Goal: Complete application form: Complete application form

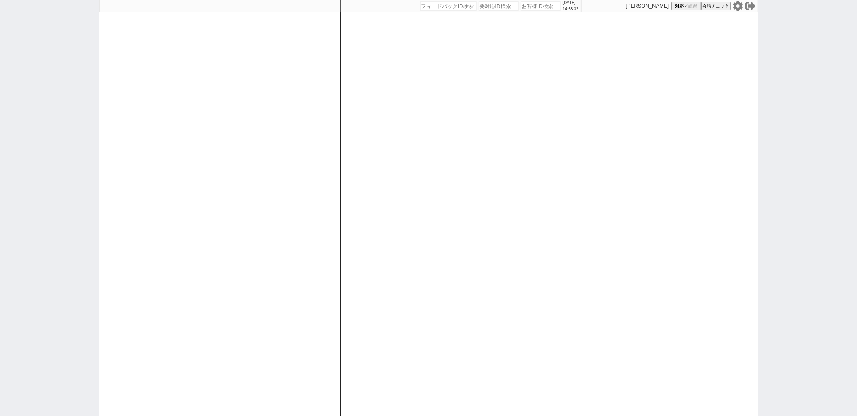
click at [41, 342] on div "[DATE] 14:53:32 候補物件を追加してしてください 紹介した物件一覧 他社物件を追加する 空室確認ページに追加・削除 紹介した物件一覧 他社物件を…" at bounding box center [428, 208] width 857 height 416
paste input "615328"
type input "615328"
select select "400"
select select
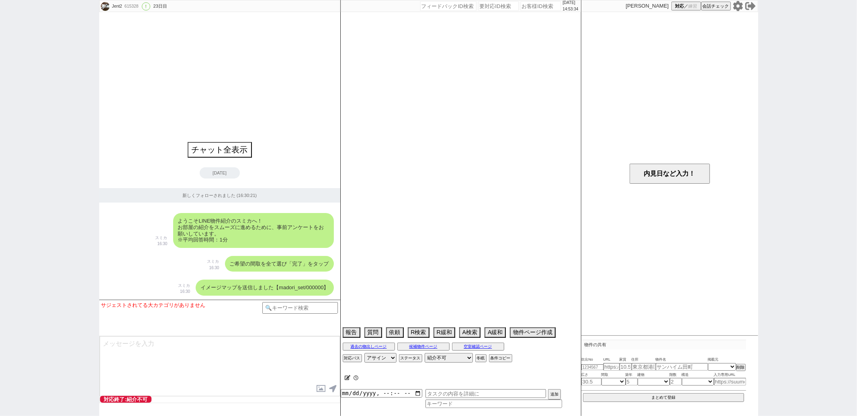
select select "14"
select select "59"
select select "1468"
select select "62"
select select "[DATE]"
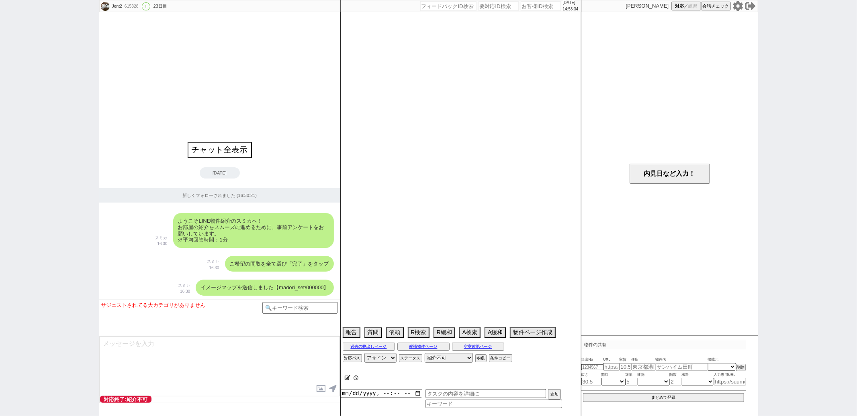
select select "64"
select select "1567"
select select "75"
select select "[DATE]"
select select "70"
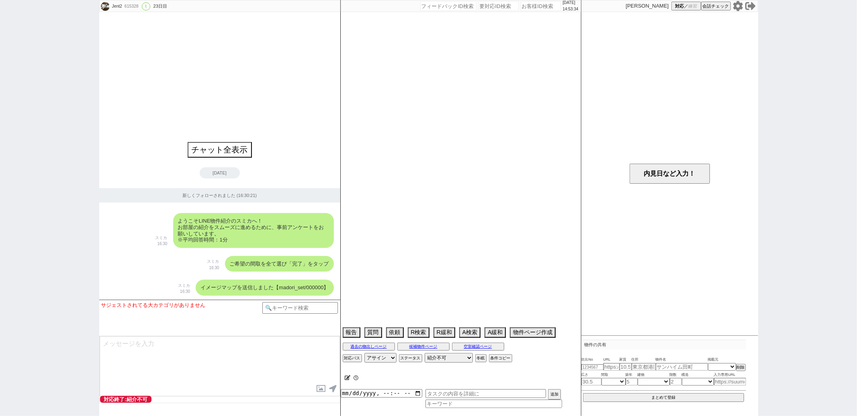
select select "1694"
select select "74"
select select "[DATE]"
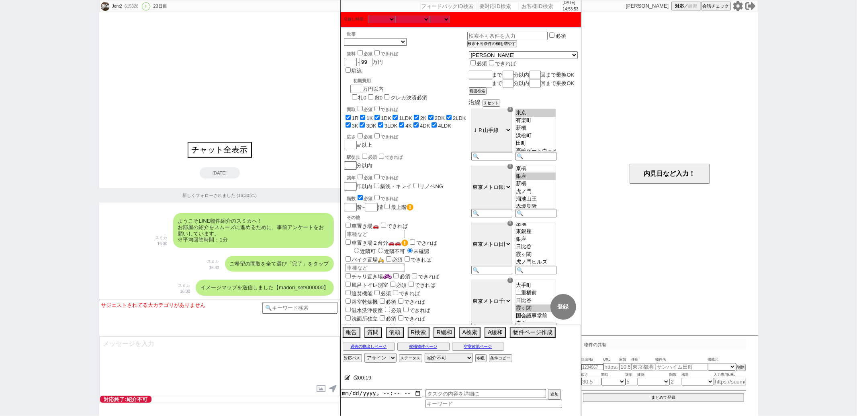
scroll to position [69, 0]
select select "1468"
click at [546, 185] on option "新橋" at bounding box center [535, 181] width 40 height 8
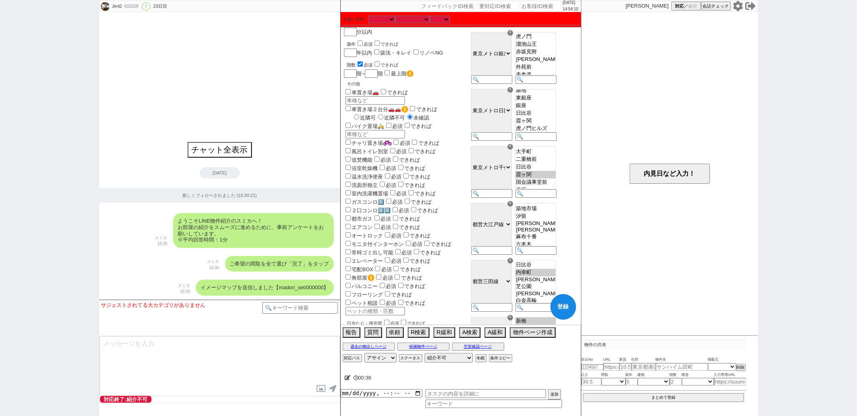
scroll to position [295, 0]
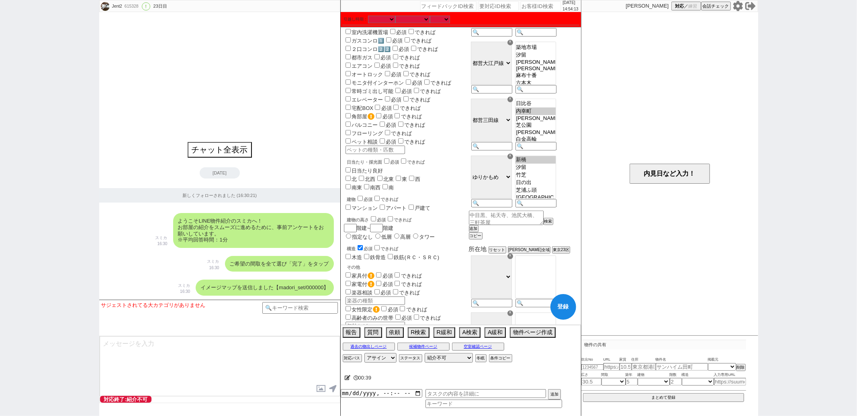
select select "[DATE]"
click at [540, 171] on option "汐留" at bounding box center [535, 168] width 40 height 8
click at [546, 115] on option "内幸町" at bounding box center [535, 112] width 40 height 8
select select "[DATE]"
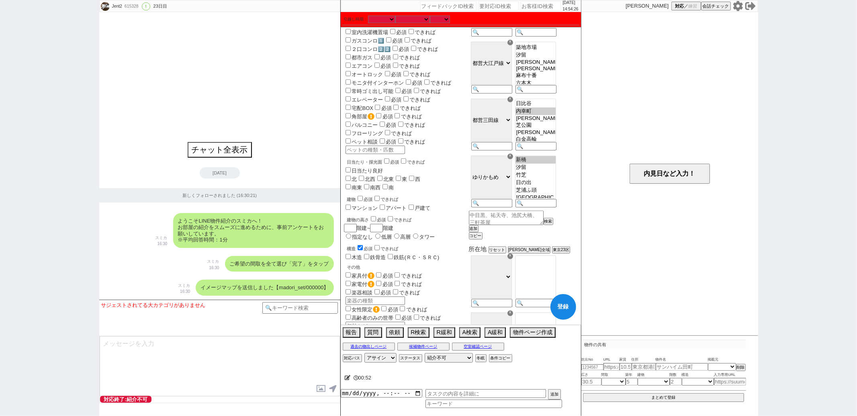
click at [546, 108] on option "日比谷" at bounding box center [535, 104] width 40 height 8
select select "[DATE]"
click at [545, 164] on option "新橋" at bounding box center [535, 160] width 40 height 8
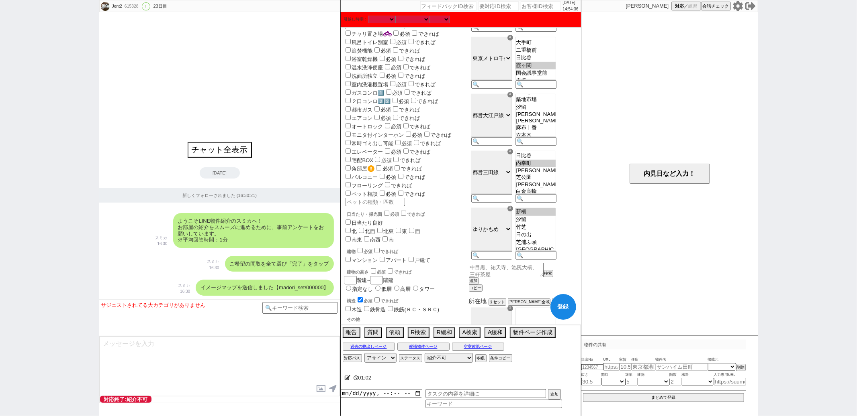
scroll to position [242, 0]
click at [561, 306] on button "登録" at bounding box center [563, 307] width 26 height 26
checkbox input "true"
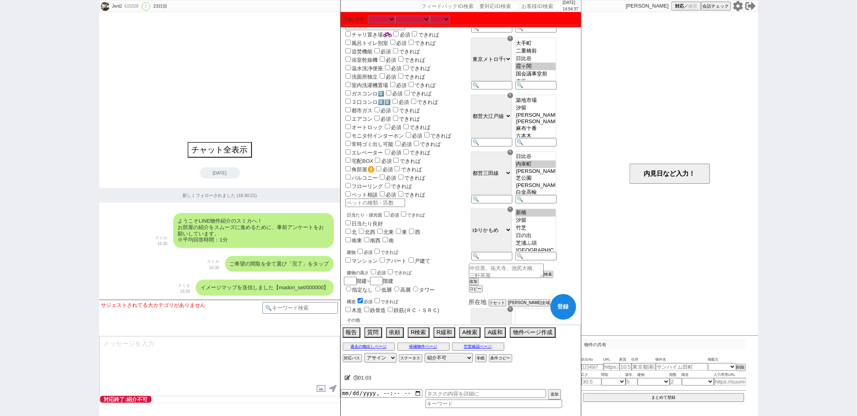
checkbox input "true"
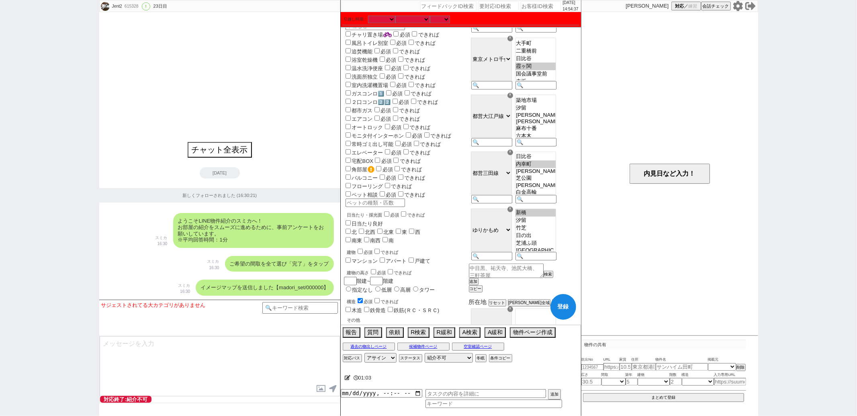
checkbox input "true"
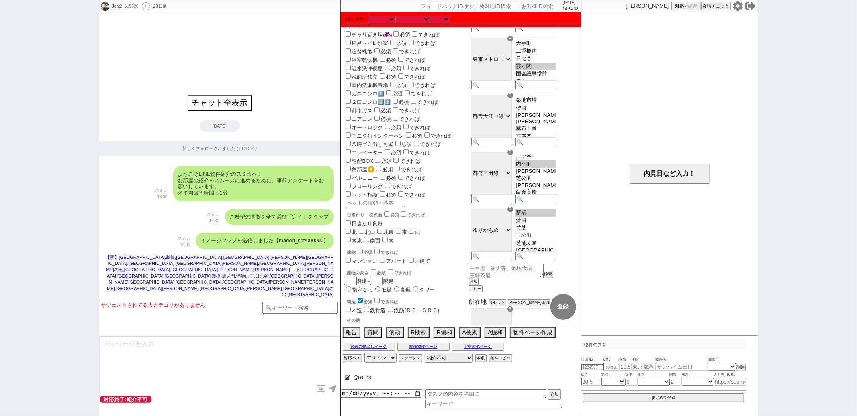
select select "14"
select select "59"
select select "1468"
select select "62"
select select "[DATE]"
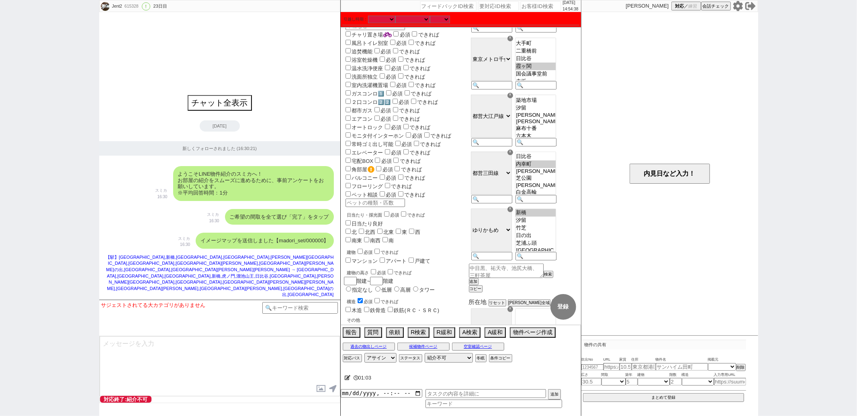
select select "64"
select select "1567"
select select "75"
select select "[DATE]"
select select "70"
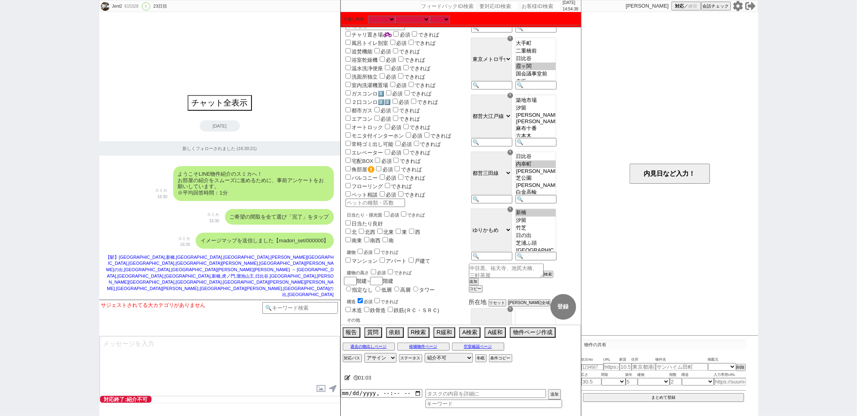
select select "[DATE]"
select select "74"
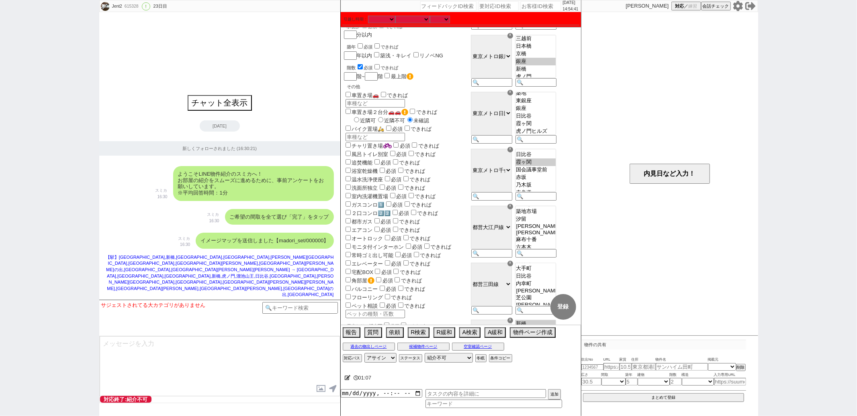
scroll to position [81, 0]
select select "[DATE]"
click at [549, 160] on option "日比谷" at bounding box center [535, 157] width 40 height 8
click at [566, 304] on button "登録" at bounding box center [563, 307] width 26 height 26
checkbox input "true"
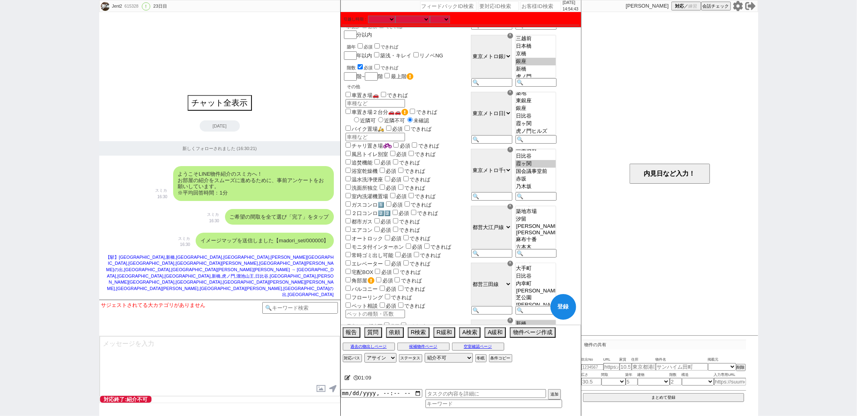
checkbox input "true"
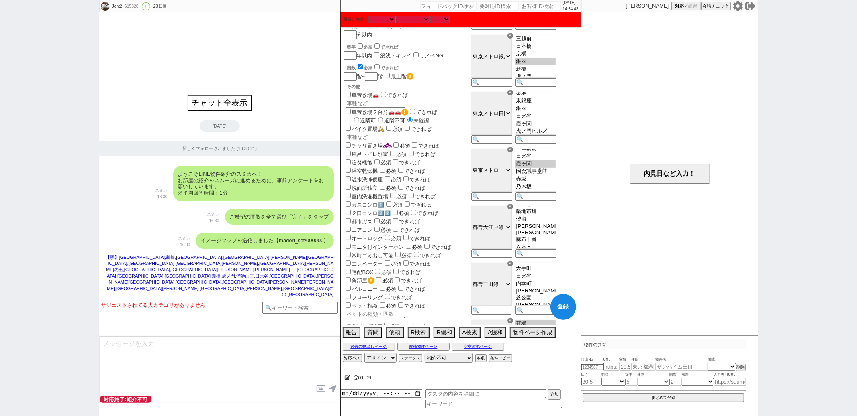
checkbox input "true"
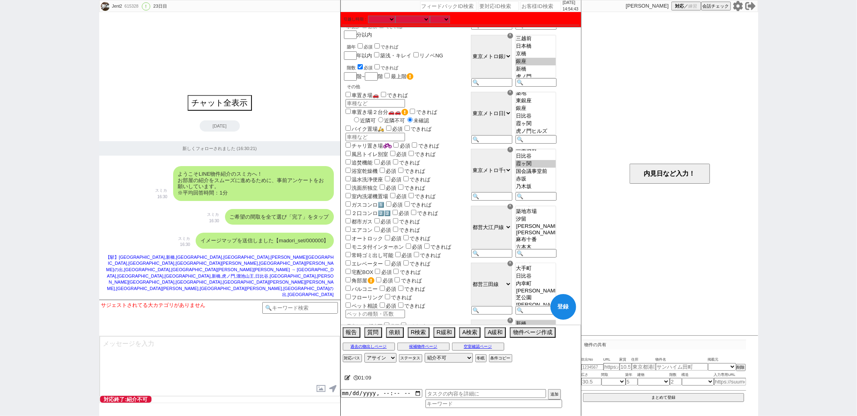
checkbox input "true"
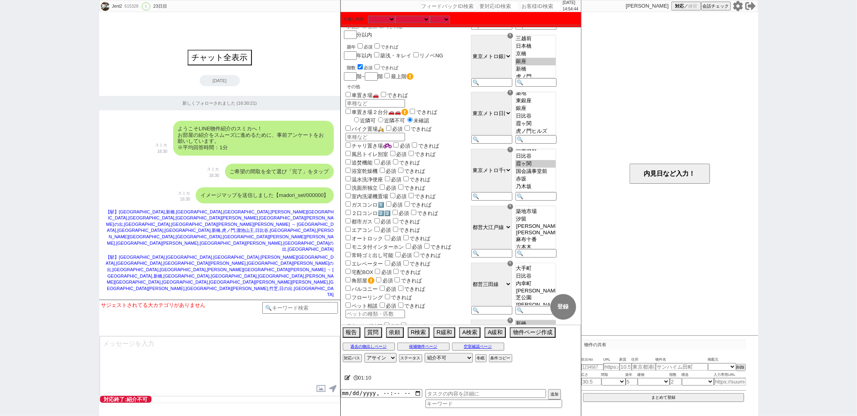
select select "14"
select select "59"
select select "1468"
select select "62"
select select "[DATE]"
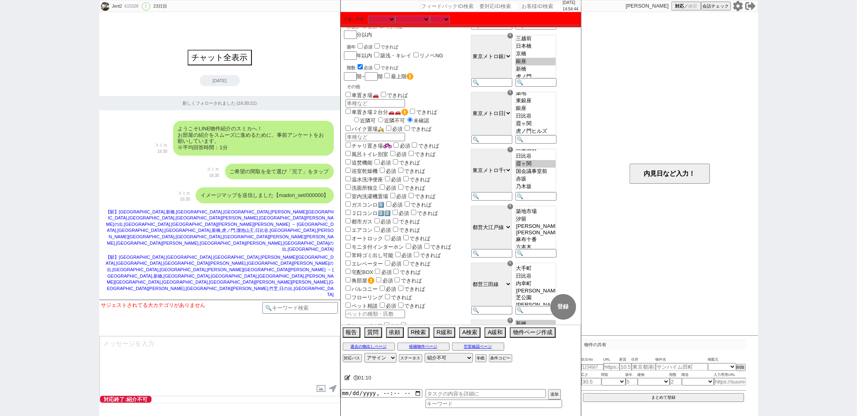
select select "64"
select select "[DATE]"
select select "75"
select select "[DATE]"
select select "70"
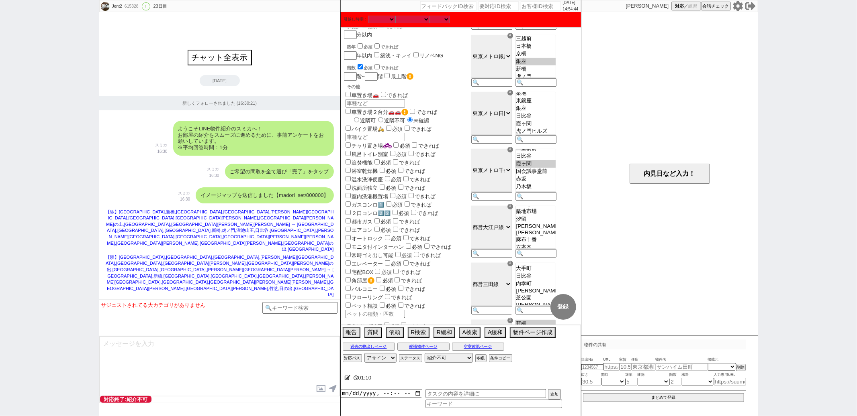
select select "[DATE]"
select select "74"
click at [33, 341] on div "Jent2 615328 ! 0 23日目 冬眠中 自社客 スミカ スミカ_BPO チャット全表示 [DATE] 新しくフォローされました (16:30:21…" at bounding box center [428, 208] width 857 height 416
paste input "610971"
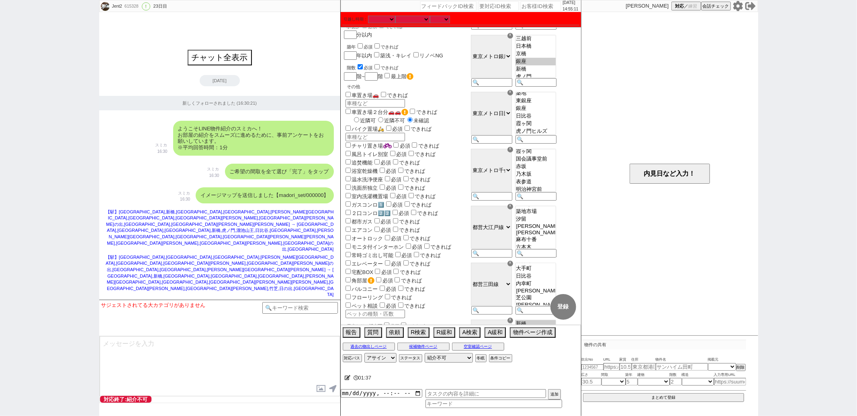
type input "610971"
select select "400"
select select
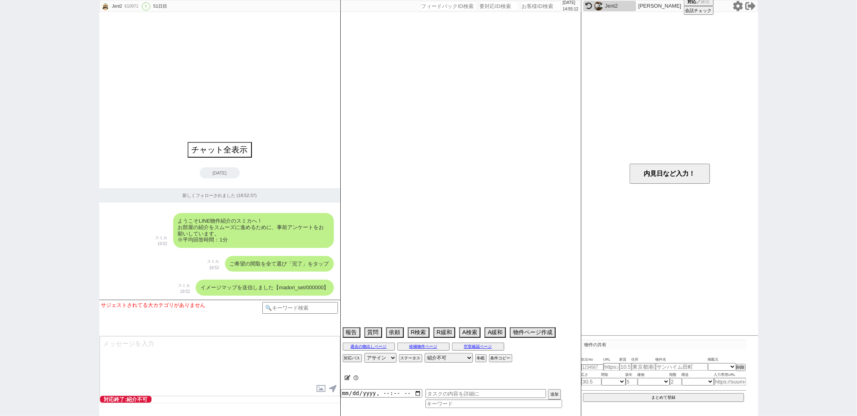
type textarea "アエラス御茶ノ水店"
select select "824"
select select "14"
select select "493"
select select "60"
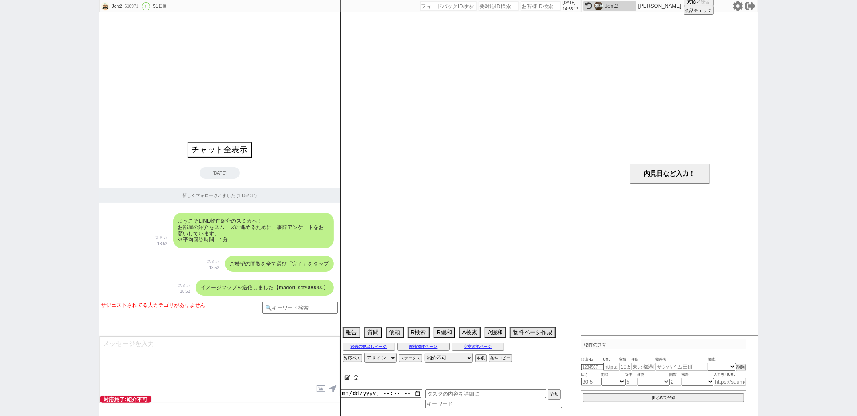
select select "[DATE]"
select select "70"
select select "[DATE]"
select select "64"
select select "[DATE]"
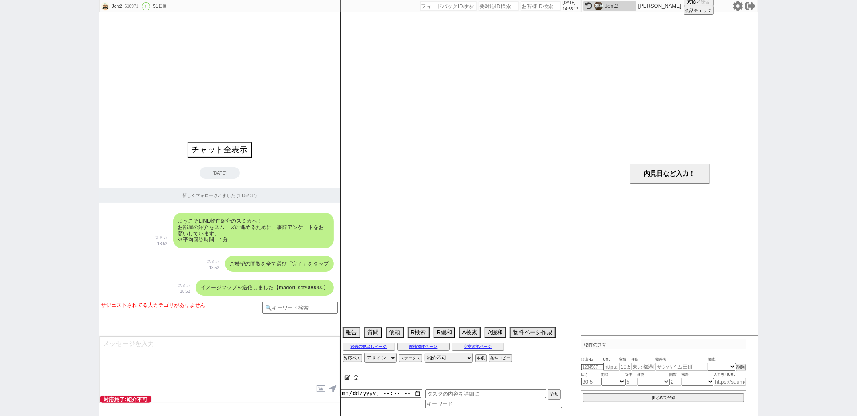
select select "71"
select select "[DATE]"
select select "62"
select select "[DATE]"
select select "75"
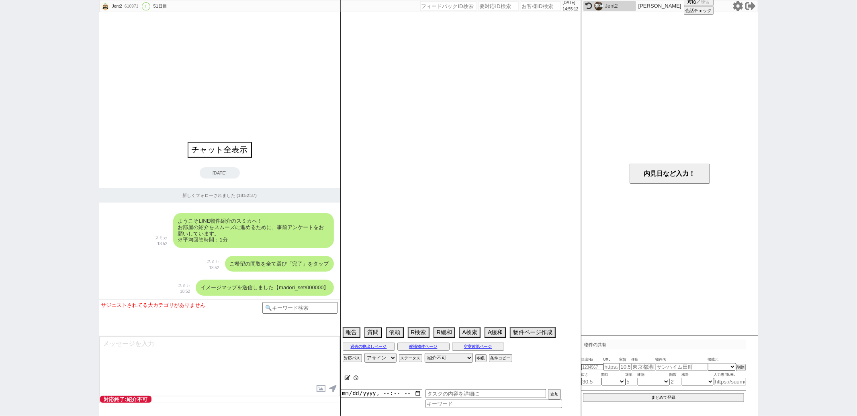
select select "[DATE]"
select select "59"
select select "[DATE]"
select select "29"
select select "63"
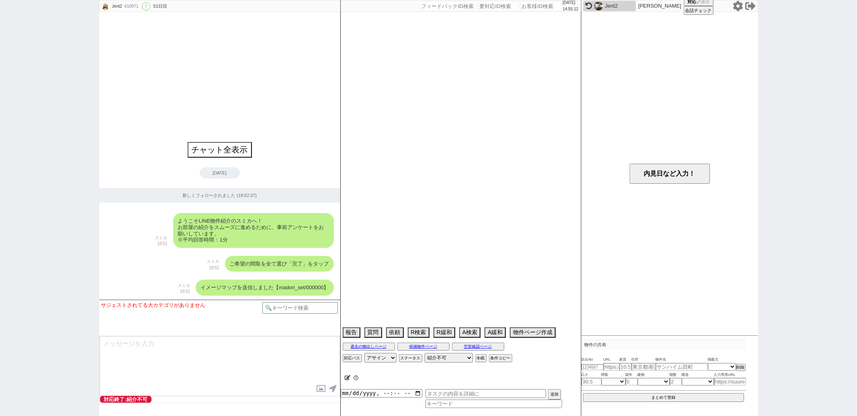
select select "[DATE]"
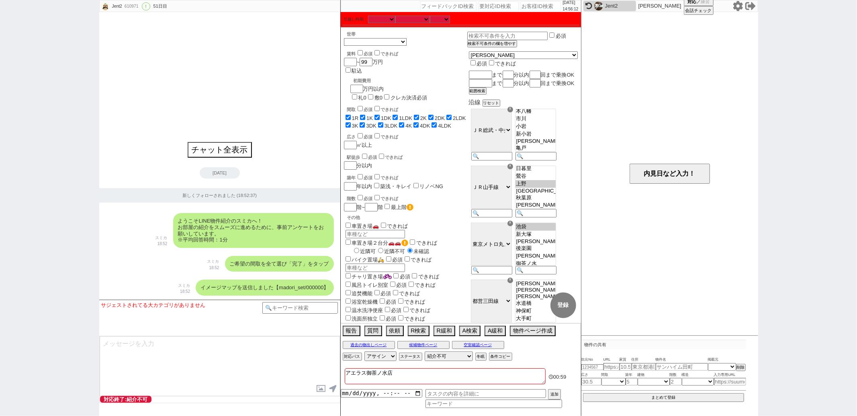
scroll to position [186, 0]
click at [555, 112] on option "市ヶ谷" at bounding box center [535, 108] width 40 height 8
click at [555, 104] on option "飯田橋" at bounding box center [535, 101] width 40 height 8
select select "824"
click at [546, 120] on option "四ツ谷" at bounding box center [535, 116] width 40 height 8
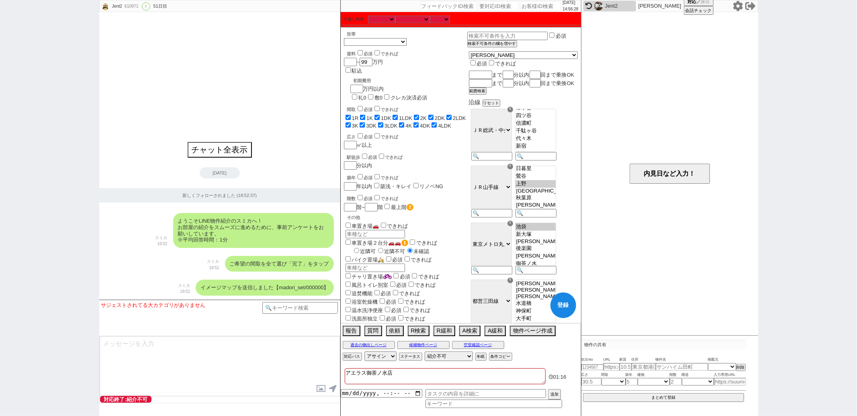
scroll to position [247, 0]
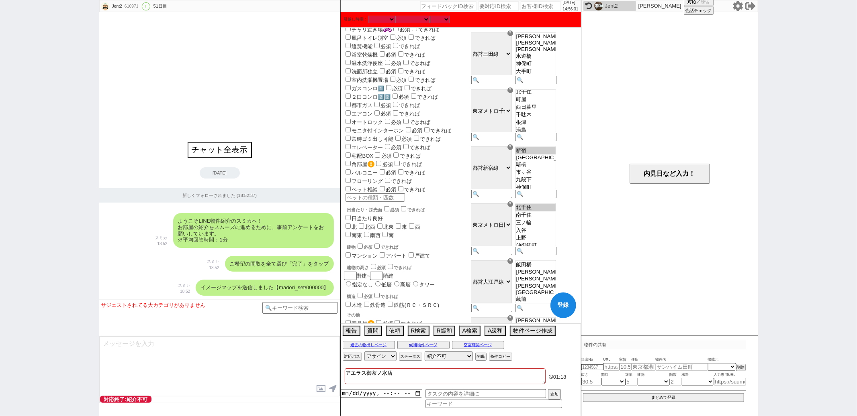
click at [540, 169] on option "曙橋" at bounding box center [535, 165] width 40 height 8
select select "[DATE]"
click at [540, 176] on option "市ヶ谷" at bounding box center [535, 173] width 40 height 8
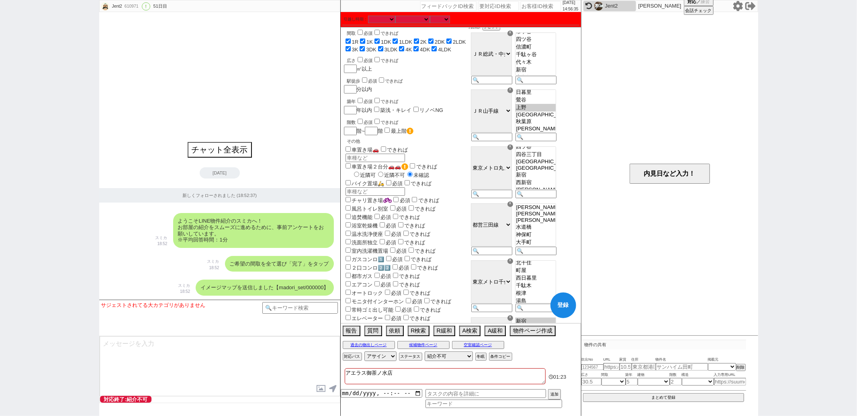
click at [555, 159] on option "四谷三丁目" at bounding box center [535, 155] width 40 height 8
select select "[DATE]"
click at [555, 143] on option "四ツ谷" at bounding box center [535, 139] width 40 height 8
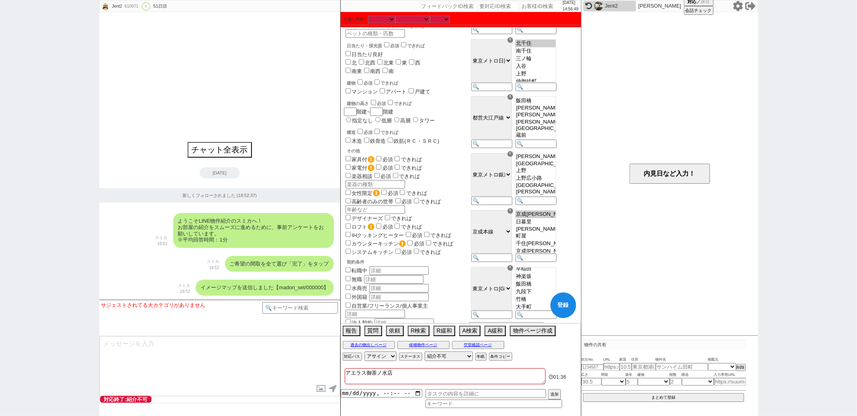
scroll to position [487, 0]
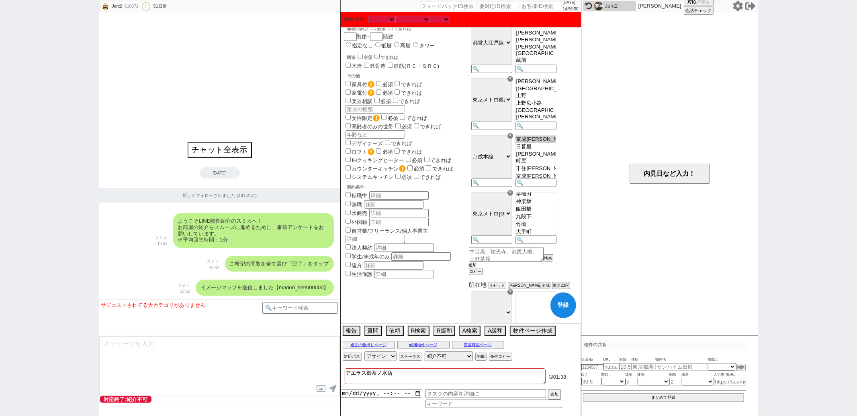
click at [477, 268] on button "追加" at bounding box center [473, 266] width 8 height 6
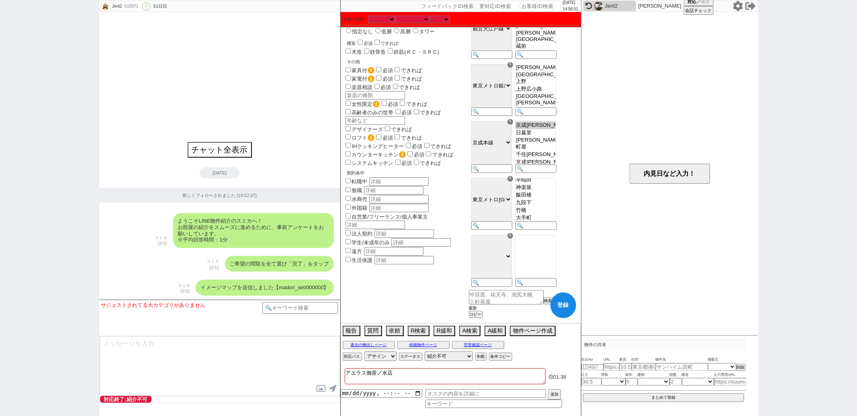
scroll to position [513, 0]
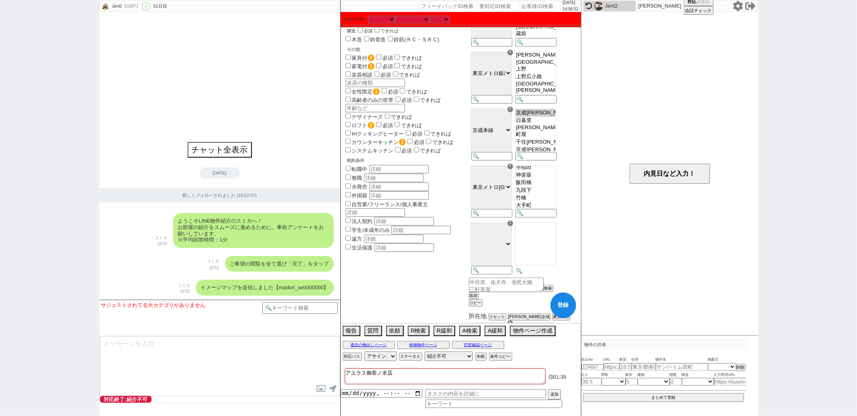
click at [546, 275] on input at bounding box center [534, 271] width 39 height 7
paste input "半蔵門"
type input "半蔵門"
select select "66"
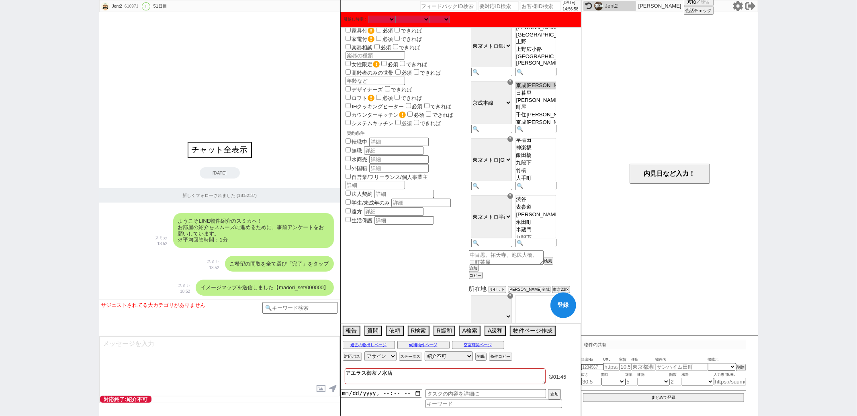
scroll to position [543, 0]
click at [477, 269] on button "追加" at bounding box center [473, 266] width 8 height 6
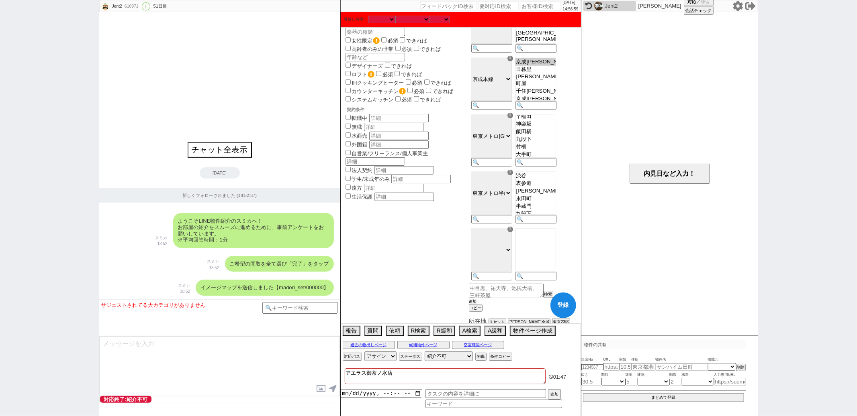
scroll to position [583, 0]
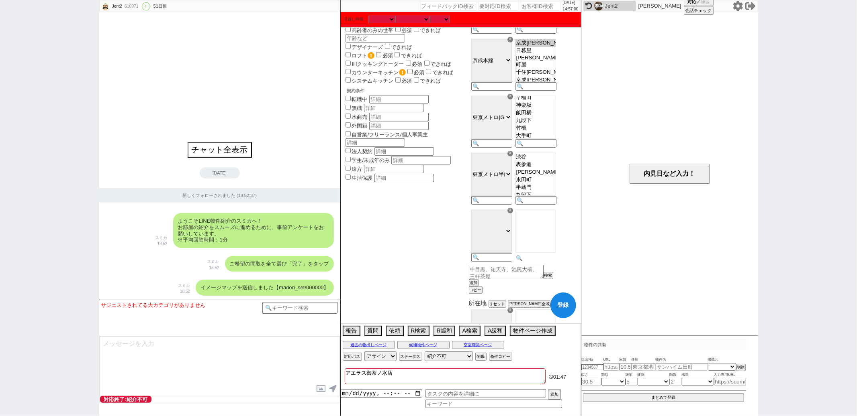
click at [548, 262] on input at bounding box center [534, 258] width 39 height 7
paste input "麹町"
type input "麹町"
select select "65"
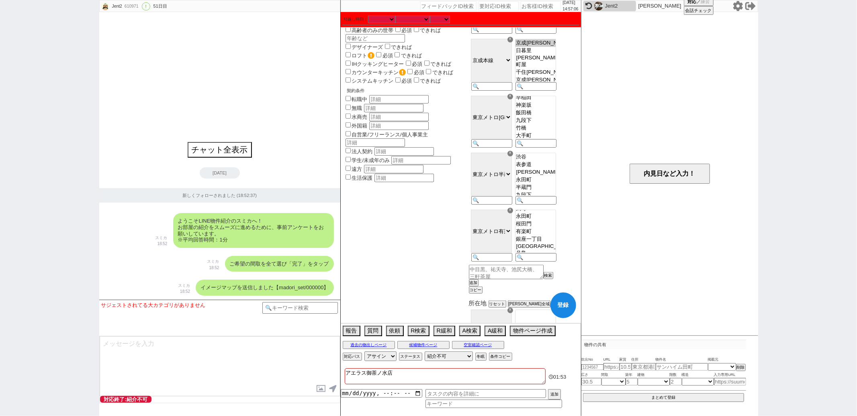
click at [553, 220] on option "永田町" at bounding box center [535, 217] width 40 height 8
select select "[DATE]"
click at [552, 228] on option "桜田門" at bounding box center [535, 224] width 40 height 8
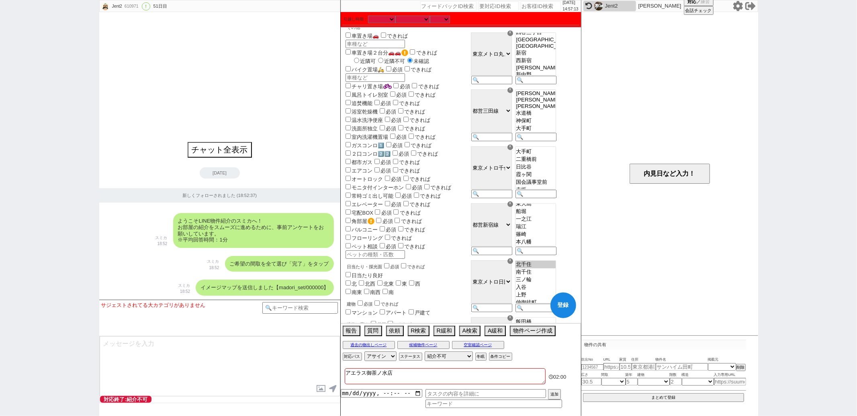
select select "[DATE]"
click at [555, 163] on option "二重橋前" at bounding box center [535, 160] width 40 height 8
click at [567, 313] on button "登録" at bounding box center [563, 306] width 26 height 26
checkbox input "true"
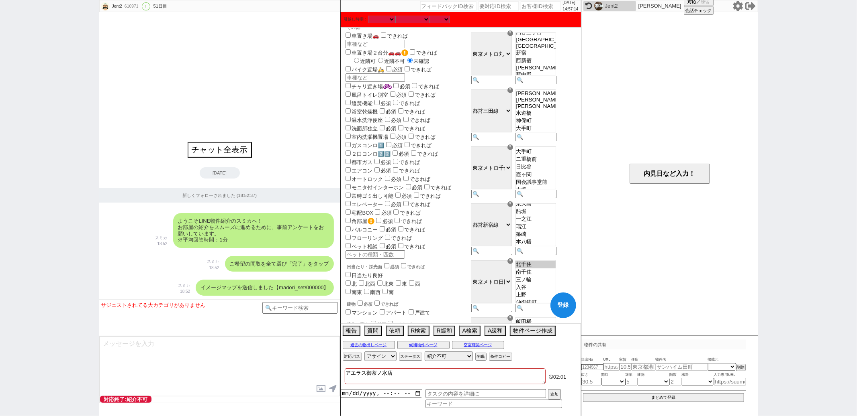
checkbox input "true"
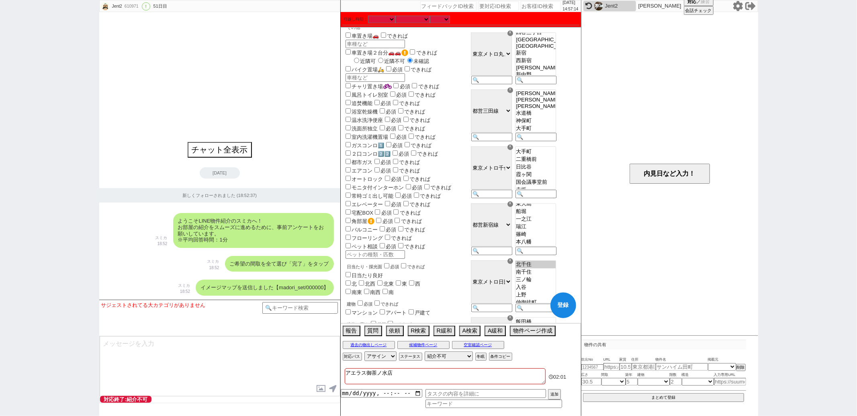
checkbox input "true"
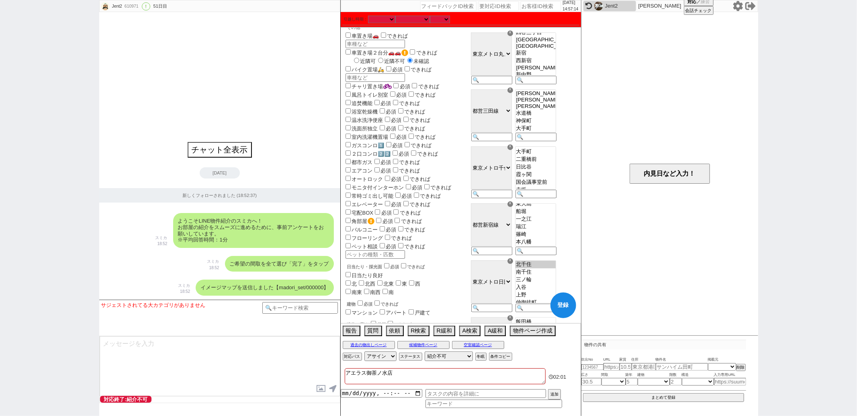
checkbox input "true"
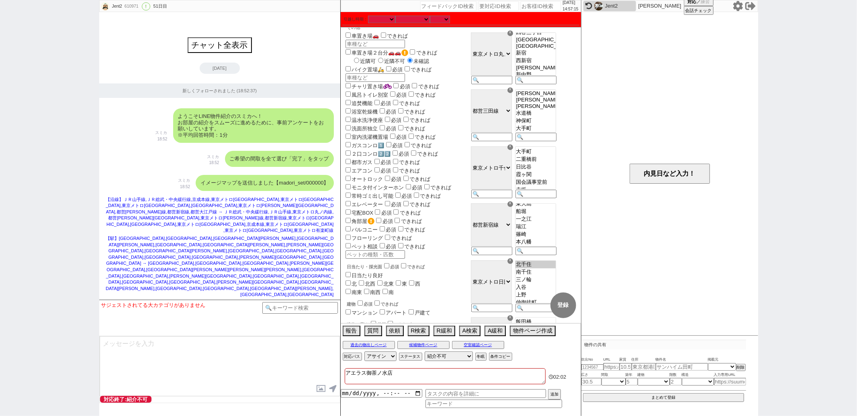
select select "824"
select select "14"
select select "493"
select select "60"
select select "[DATE]"
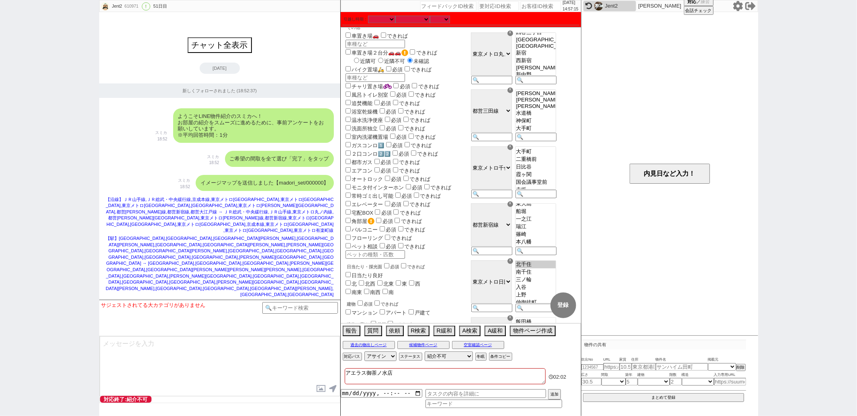
select select "70"
select select "[DATE]"
select select "64"
select select "[DATE]"
select select "71"
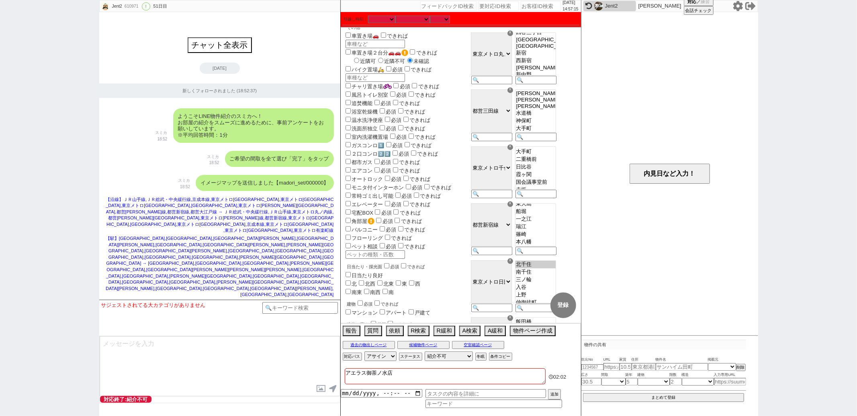
select select "[DATE]"
select select "62"
select select "[DATE]"
select select "75"
select select "[DATE]"
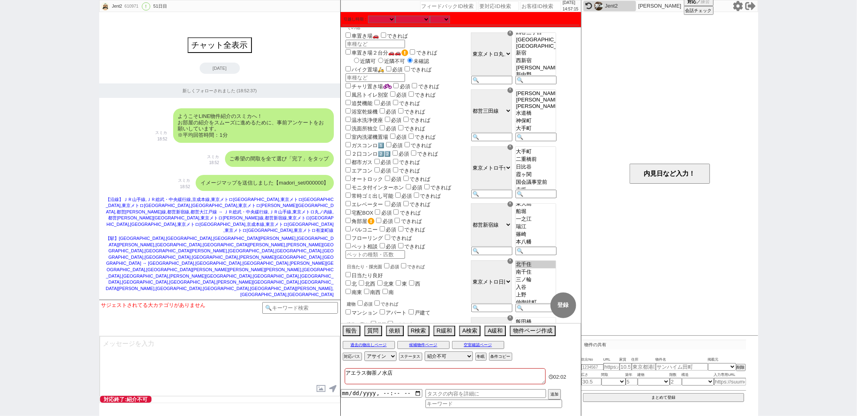
select select "59"
select select "[DATE]"
select select "29"
select select "63"
select select "[DATE]"
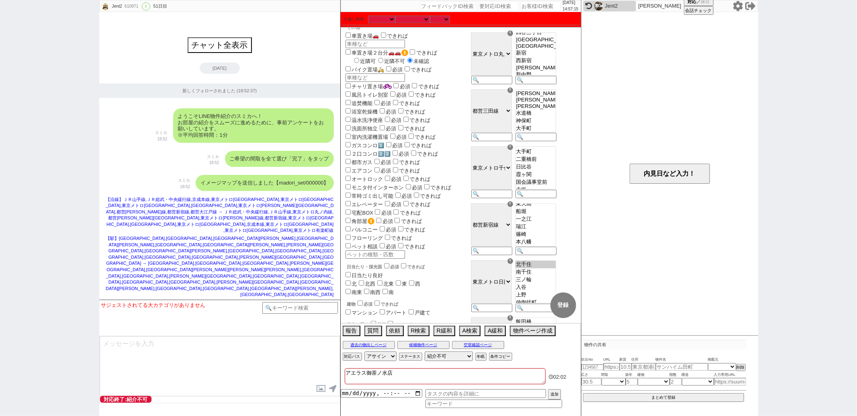
select select "66"
select select "[DATE]"
select select "65"
select select "[DATE]"
